Goal: Information Seeking & Learning: Learn about a topic

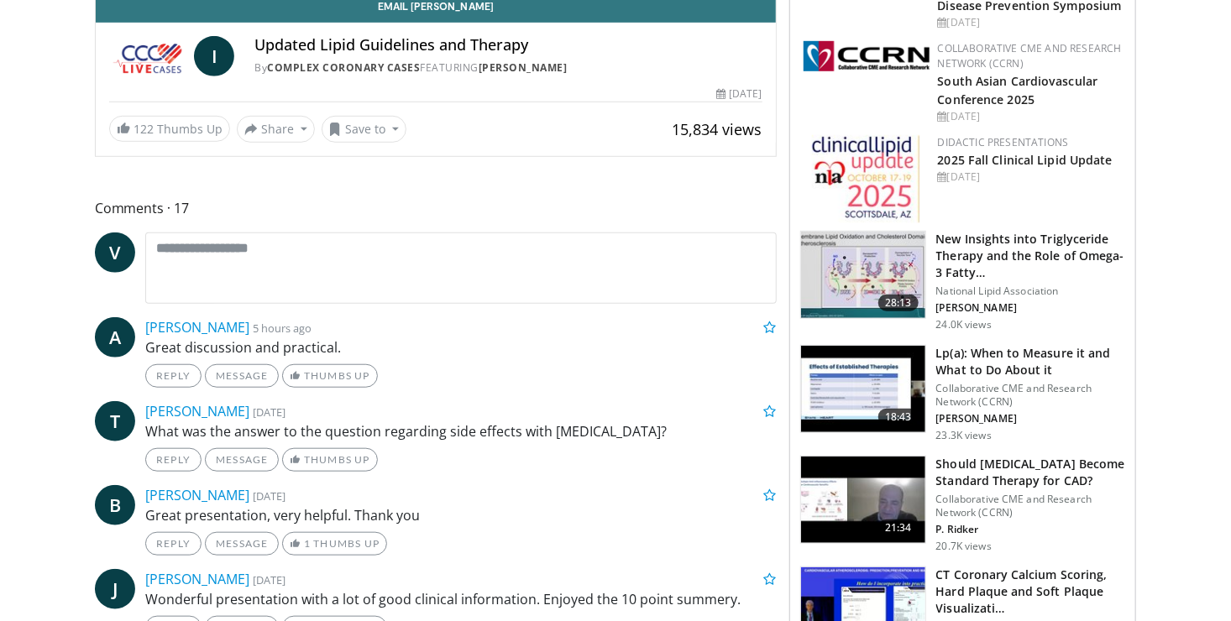
scroll to position [528, 0]
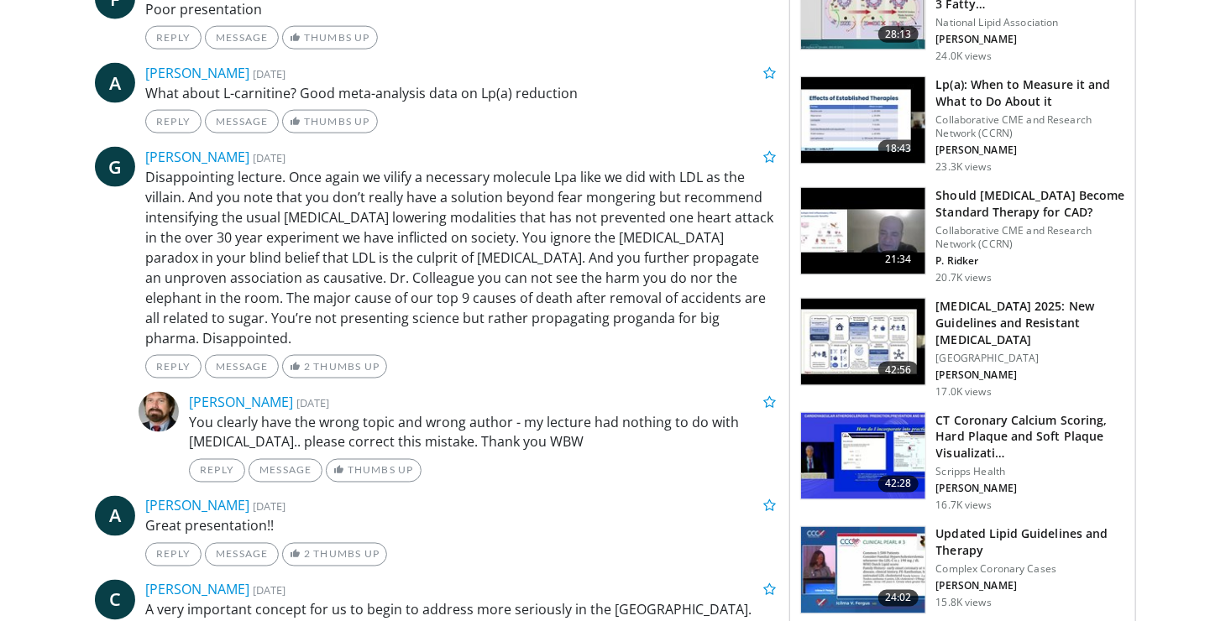
scroll to position [1118, 0]
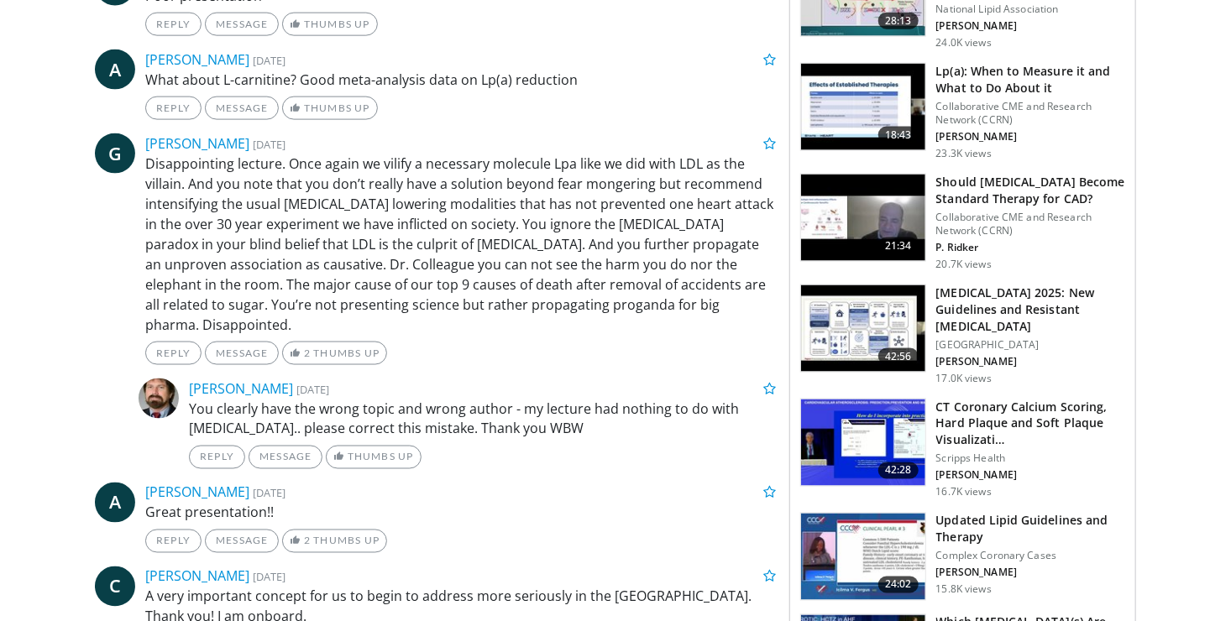
click at [982, 416] on h3 "CT Coronary Calcium Scoring, Hard Plaque and Soft Plaque Visualizati…" at bounding box center [1030, 424] width 189 height 50
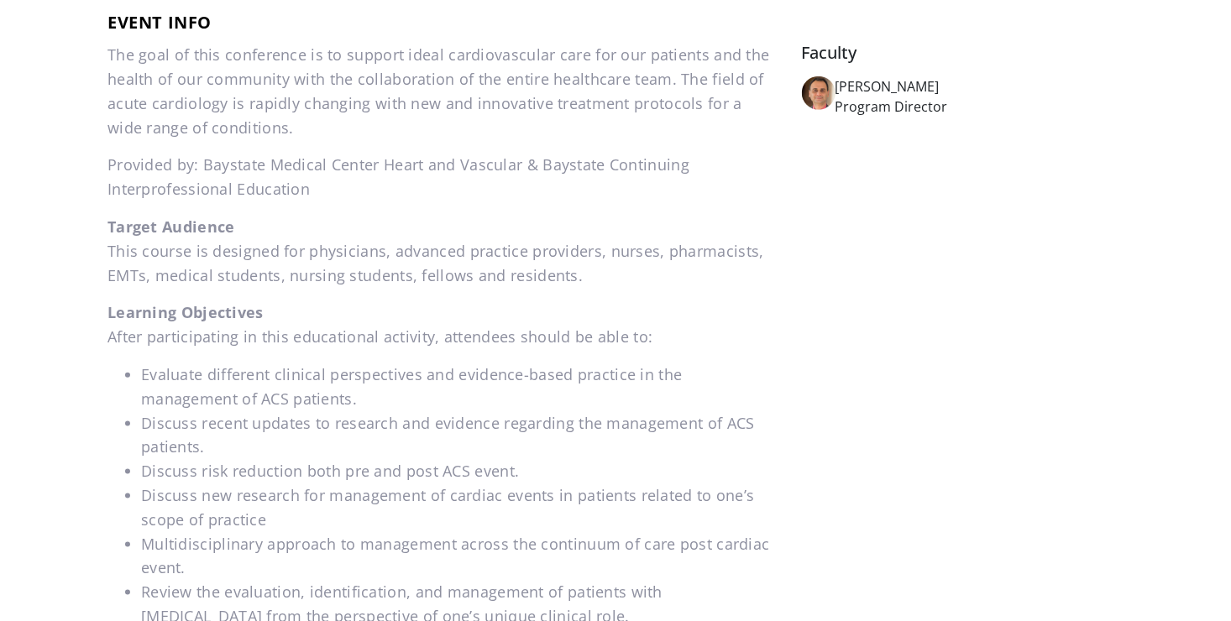
scroll to position [746, 0]
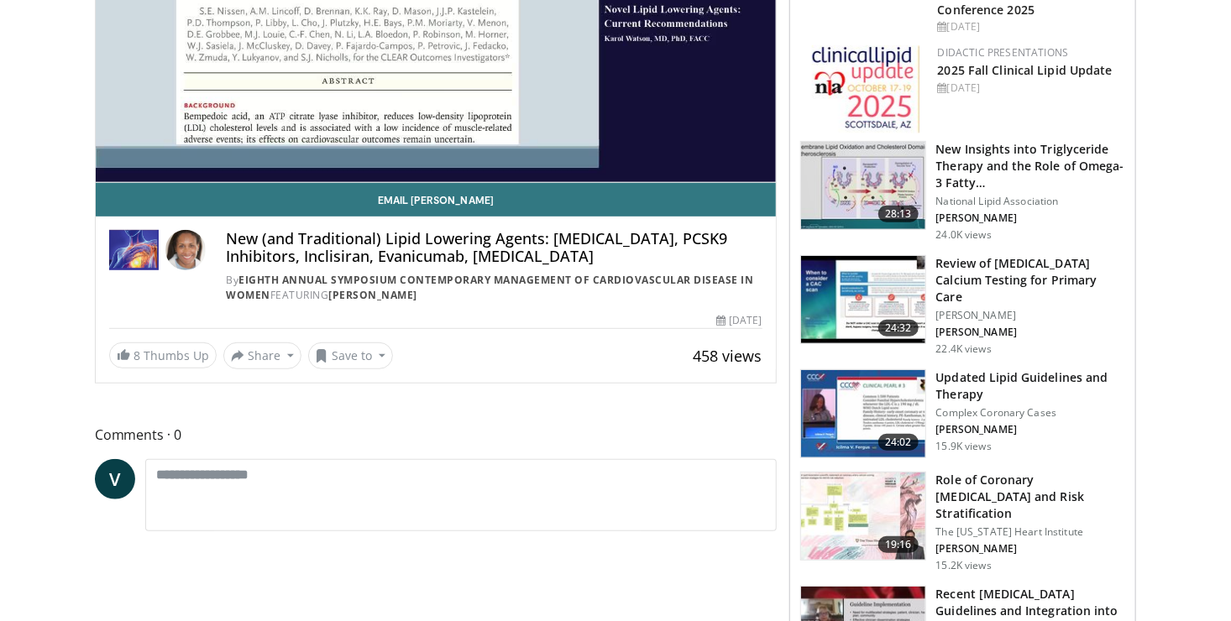
scroll to position [337, 0]
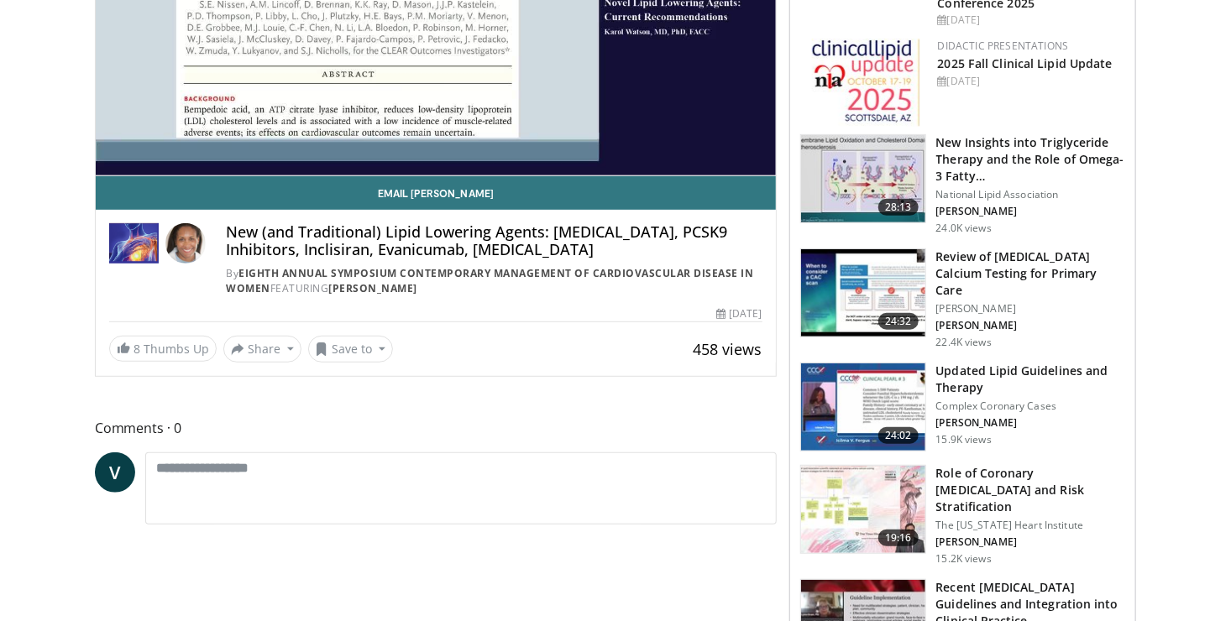
click at [973, 281] on h3 "Review of Coronary Artery Calcium Testing for Primary Care" at bounding box center [1030, 273] width 189 height 50
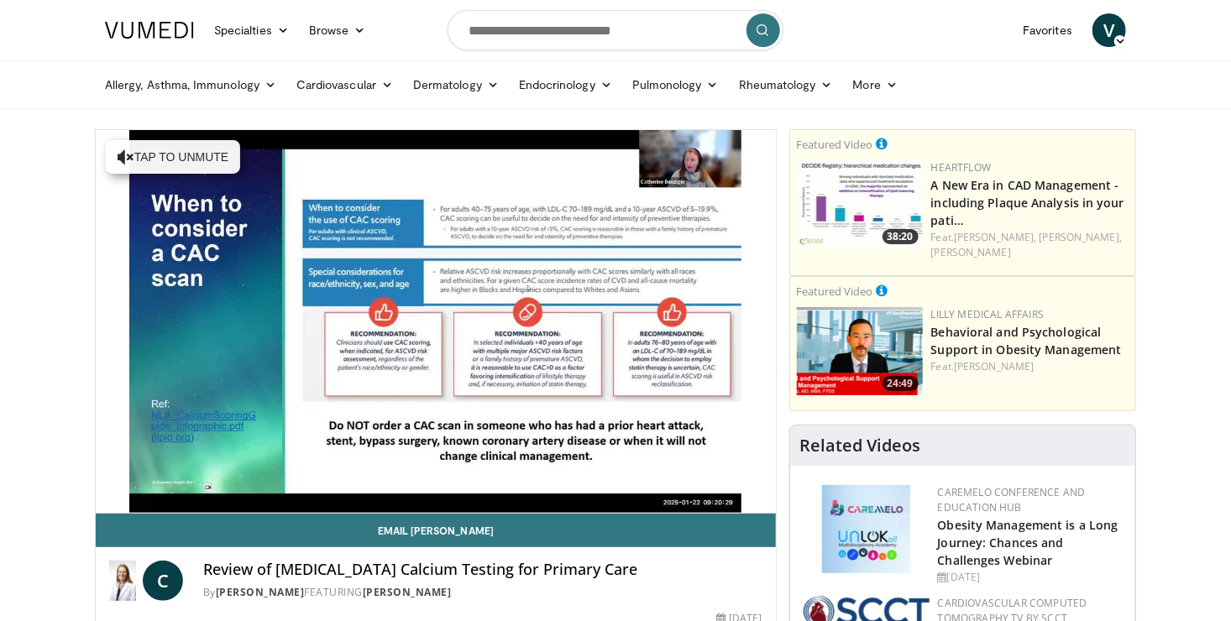
click at [147, 513] on span "Video Player" at bounding box center [146, 530] width 34 height 34
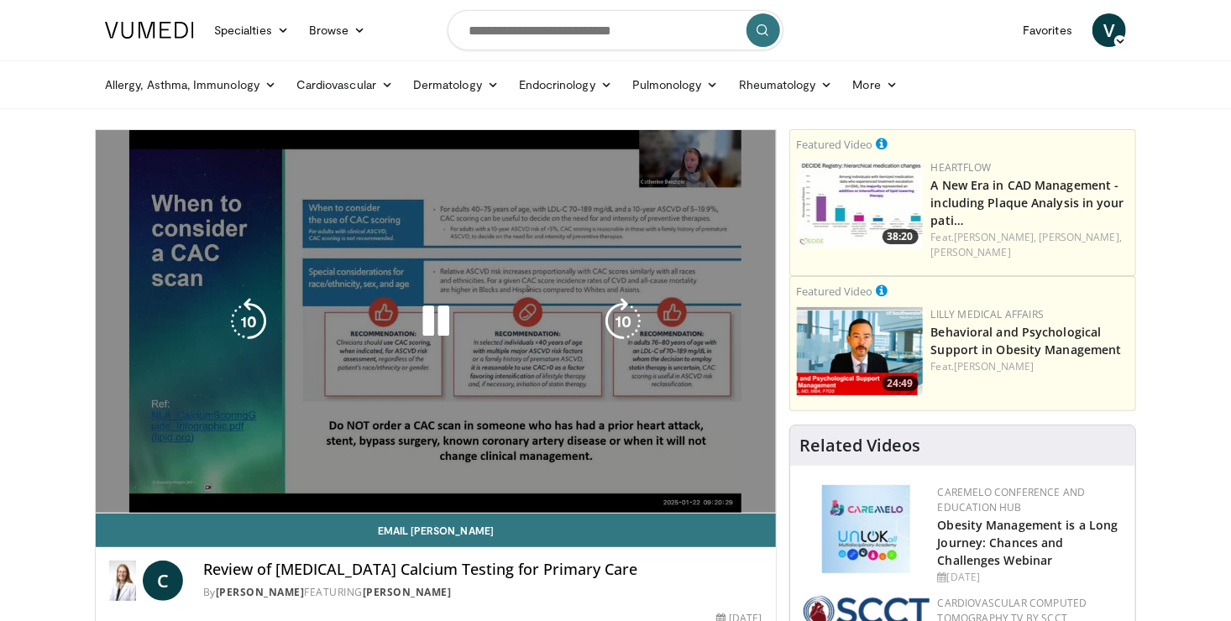
click at [705, 433] on div "10 seconds Tap to unmute" at bounding box center [436, 321] width 680 height 383
